Goal: Information Seeking & Learning: Find specific fact

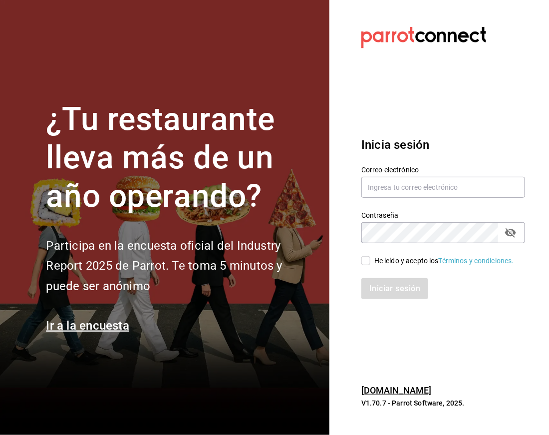
click at [361, 262] on input "He leído y acepto los Términos y condiciones." at bounding box center [365, 260] width 9 height 9
checkbox input "true"
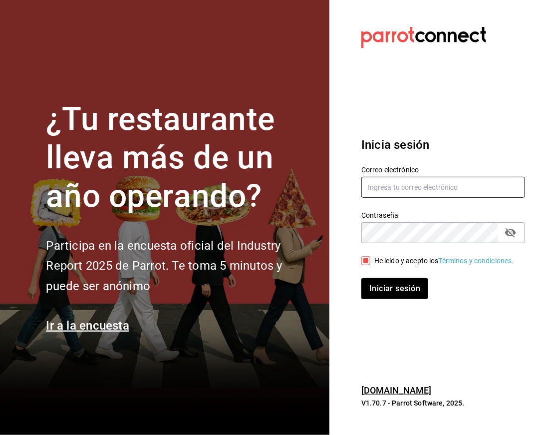
click at [409, 177] on input "text" at bounding box center [443, 187] width 164 height 21
type input "facturacion@zuda.mx"
click at [361, 278] on button "Iniciar sesión" at bounding box center [394, 288] width 67 height 21
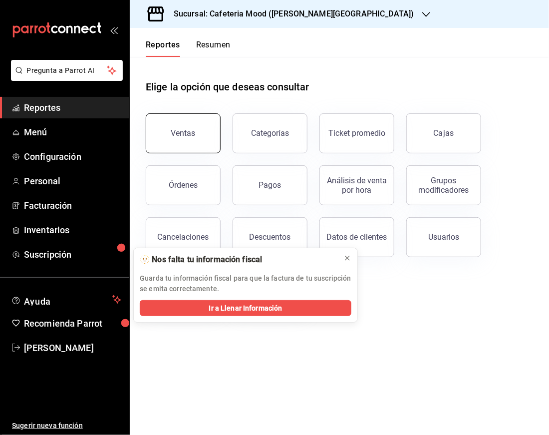
click at [171, 135] on button "Ventas" at bounding box center [183, 133] width 75 height 40
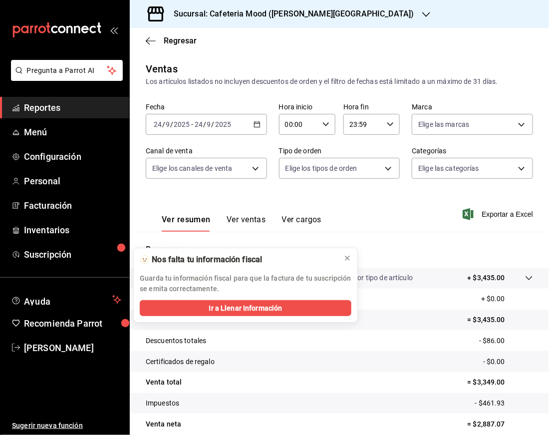
click at [422, 13] on icon "button" at bounding box center [426, 14] width 8 height 8
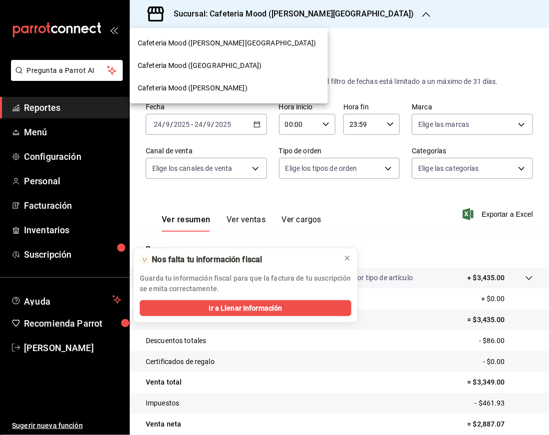
click at [270, 63] on div "Cafeteria Mood ([GEOGRAPHIC_DATA])" at bounding box center [229, 65] width 182 height 10
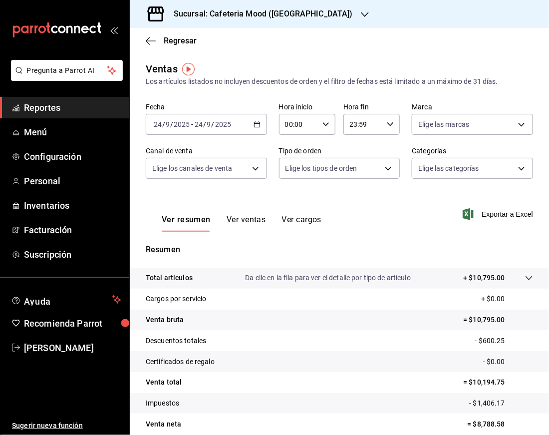
click at [259, 125] on div "[DATE] [DATE] - [DATE] [DATE]" at bounding box center [206, 124] width 121 height 21
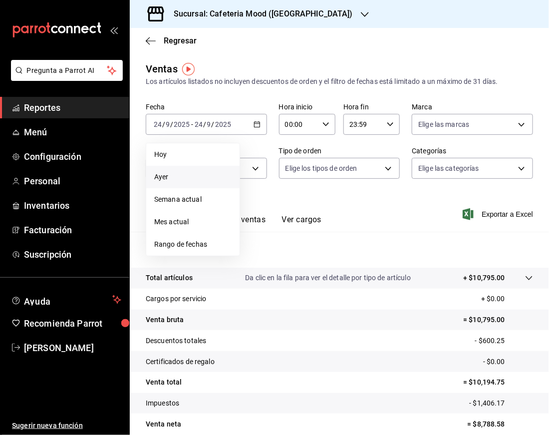
click at [196, 176] on span "Ayer" at bounding box center [192, 177] width 77 height 10
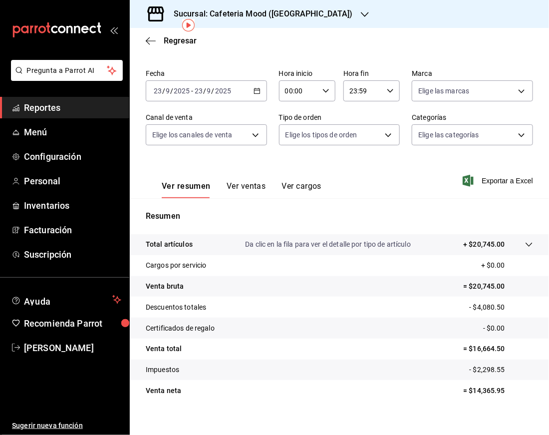
scroll to position [44, 0]
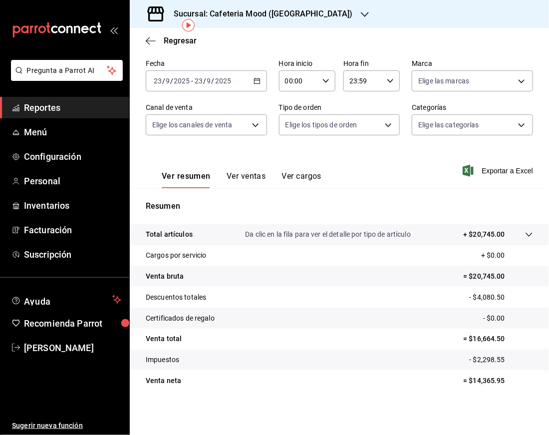
click at [481, 378] on p "= $14,365.95" at bounding box center [498, 380] width 70 height 10
copy p "14,365.95"
click at [305, 25] on div "Sucursal: Cafeteria Mood ([GEOGRAPHIC_DATA])" at bounding box center [255, 14] width 235 height 28
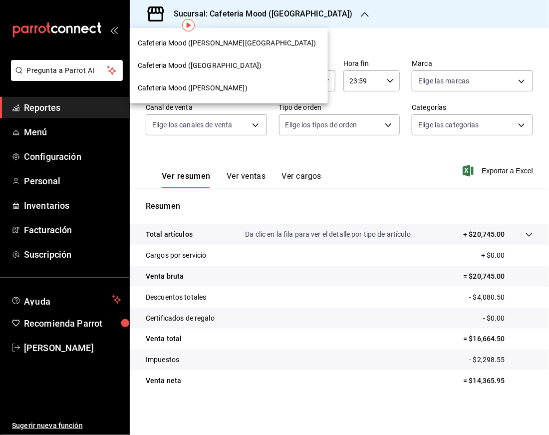
click at [264, 51] on div "Cafeteria Mood ([PERSON_NAME][GEOGRAPHIC_DATA])" at bounding box center [229, 43] width 198 height 22
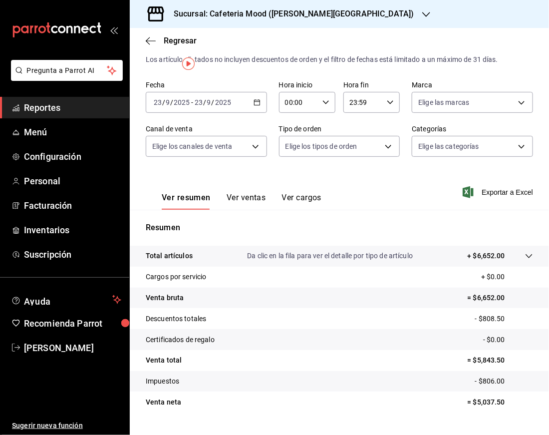
scroll to position [44, 0]
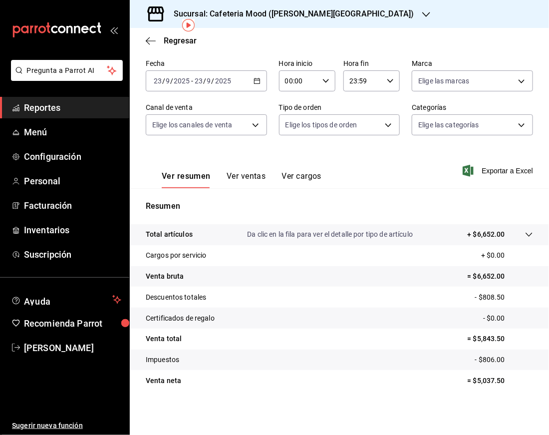
click at [477, 383] on p "= $5,037.50" at bounding box center [500, 380] width 65 height 10
click at [477, 382] on p "= $5,037.50" at bounding box center [500, 380] width 65 height 10
copy p "5,037.50"
click at [279, 20] on div "Sucursal: Cafeteria Mood ([PERSON_NAME][GEOGRAPHIC_DATA])" at bounding box center [286, 14] width 296 height 28
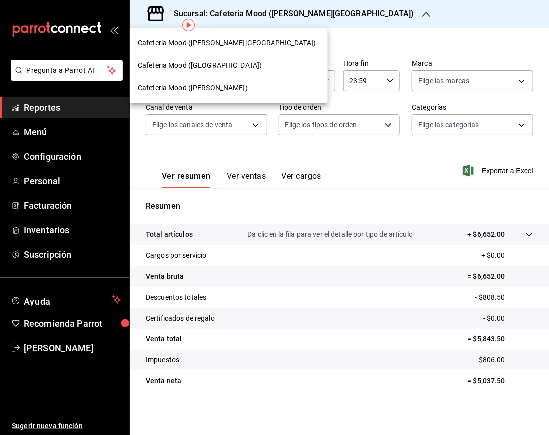
click at [210, 85] on div "Cafeteria Mood ([PERSON_NAME])" at bounding box center [229, 88] width 182 height 10
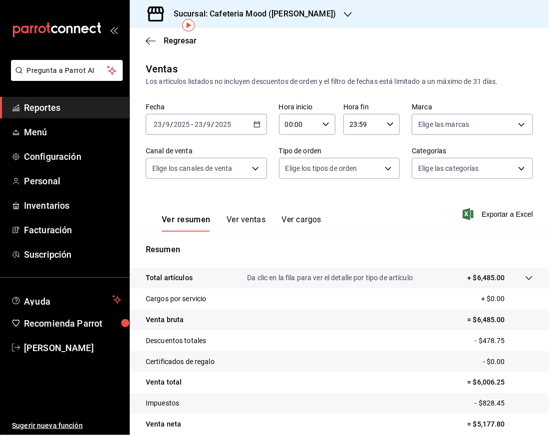
scroll to position [44, 0]
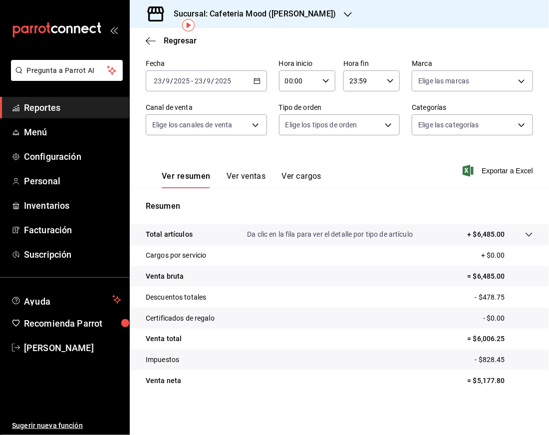
click at [487, 379] on p "= $5,177.80" at bounding box center [500, 380] width 65 height 10
copy p "5,177.80"
click at [275, 17] on h3 "Sucursal: Cafeteria Mood ([PERSON_NAME])" at bounding box center [251, 14] width 170 height 12
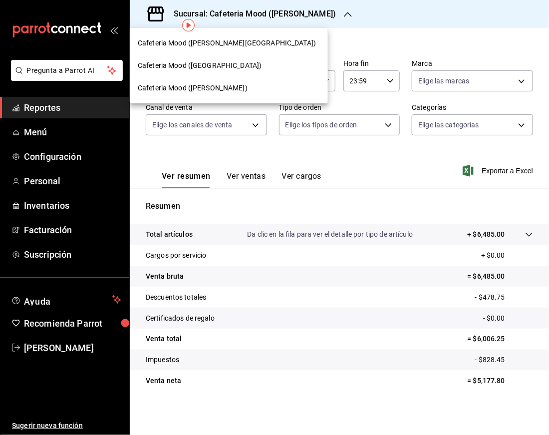
click at [255, 59] on div "Cafeteria Mood ([GEOGRAPHIC_DATA])" at bounding box center [229, 65] width 198 height 22
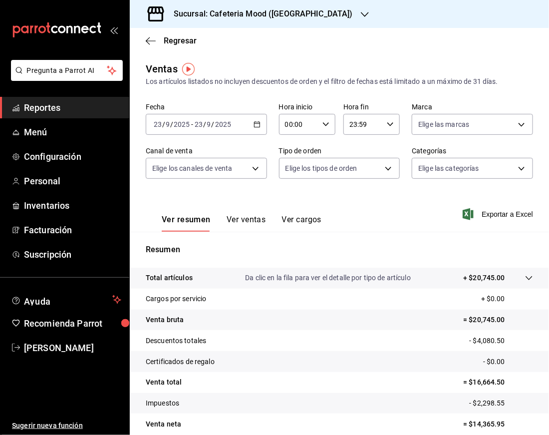
click at [229, 15] on h3 "Sucursal: Cafeteria Mood ([GEOGRAPHIC_DATA])" at bounding box center [259, 14] width 187 height 12
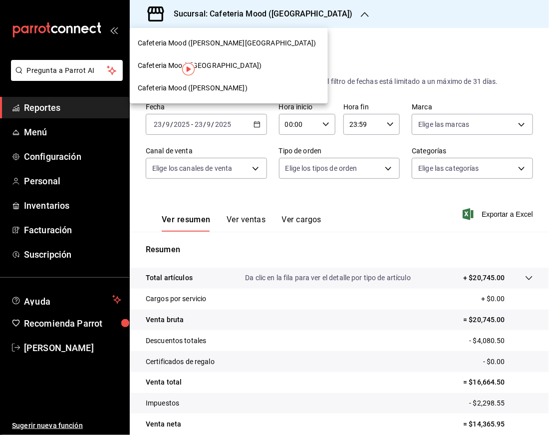
click at [223, 39] on span "Cafeteria Mood ([PERSON_NAME][GEOGRAPHIC_DATA])" at bounding box center [227, 43] width 178 height 10
